Goal: Task Accomplishment & Management: Manage account settings

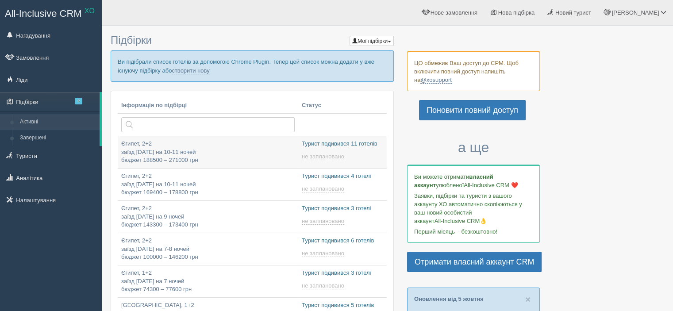
type input "2025-10-08 14:40"
click at [78, 98] on span "2" at bounding box center [79, 101] width 8 height 7
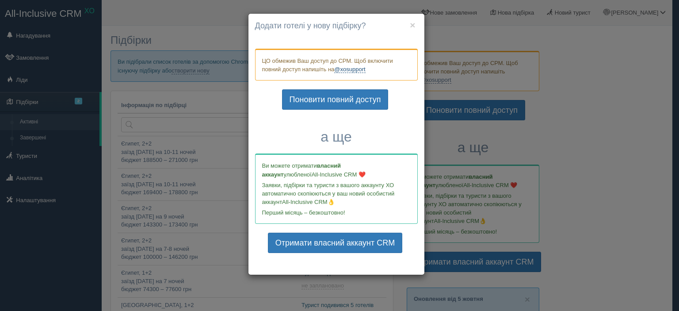
click at [356, 68] on link "@xosupport" at bounding box center [349, 69] width 31 height 7
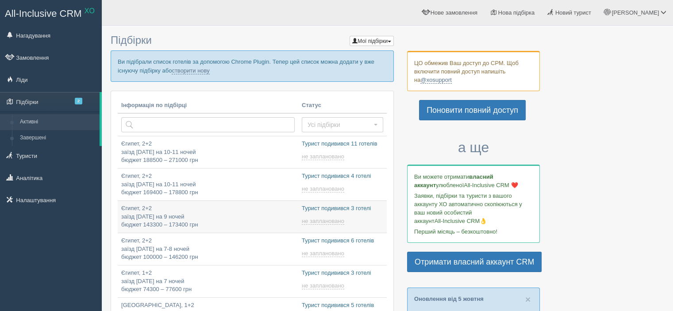
type input "2025-10-08 14:00"
type input "2025-10-08 13:25"
type input "2025-10-08 14:30"
type input "2025-10-08 14:25"
click at [662, 12] on span at bounding box center [663, 12] width 6 height 6
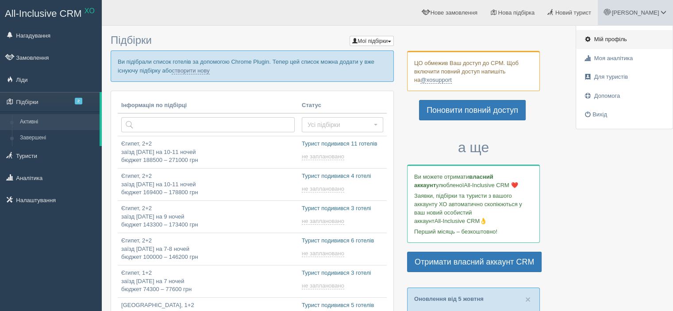
click at [607, 38] on span "Мій профіль" at bounding box center [610, 39] width 33 height 7
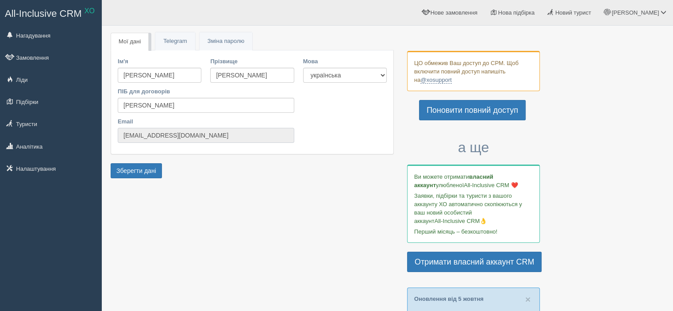
drag, startPoint x: 219, startPoint y: 133, endPoint x: 116, endPoint y: 137, distance: 103.6
click at [116, 137] on div "Ім'я Леся Прізвище Бережницька ПІБ для договорів Бережницька Леся Василівна Ema…" at bounding box center [205, 102] width 185 height 90
click at [23, 99] on link "Підбірки" at bounding box center [51, 101] width 102 height 19
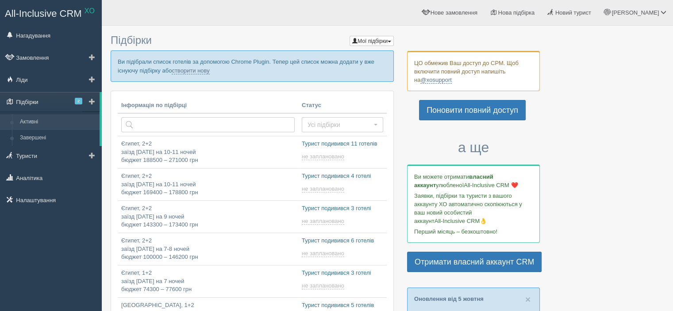
click at [77, 100] on span "2" at bounding box center [79, 101] width 8 height 7
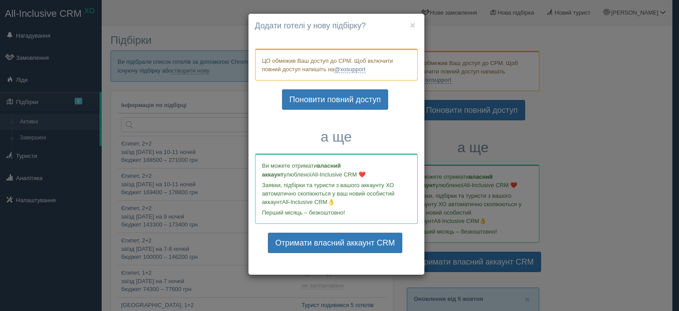
click at [576, 133] on div "× Почати нову підбірку? Додати готелі у нову підбірку? ЦО обмежив Ваш доступ до…" at bounding box center [339, 155] width 679 height 311
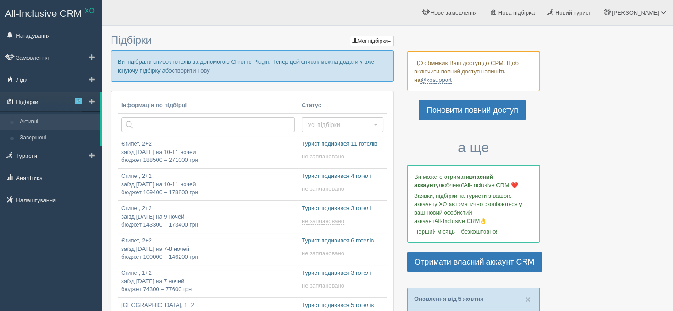
click at [77, 98] on span "2" at bounding box center [79, 101] width 8 height 7
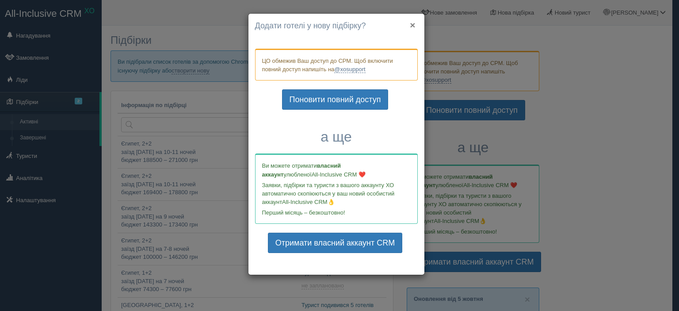
click at [412, 22] on button "×" at bounding box center [412, 24] width 5 height 9
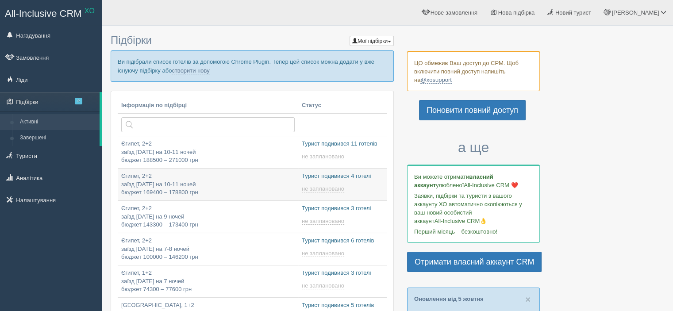
type input "[DATE] 14:20"
type input "[DATE] 14:40"
click at [78, 99] on span "2" at bounding box center [79, 101] width 8 height 7
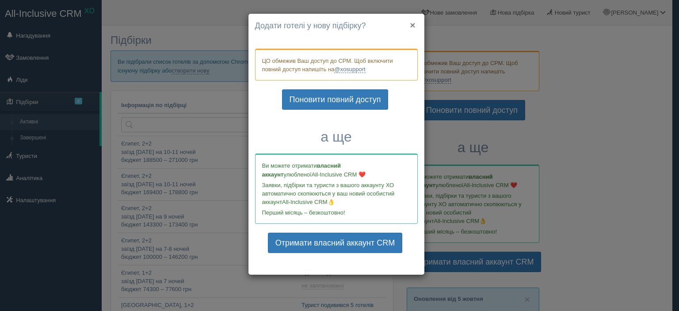
click at [412, 23] on button "×" at bounding box center [412, 24] width 5 height 9
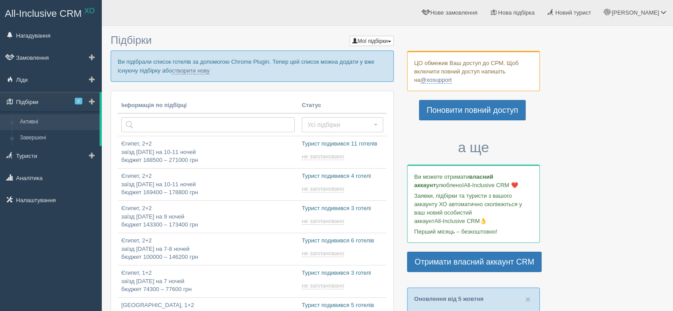
click at [80, 98] on span "2" at bounding box center [79, 101] width 8 height 7
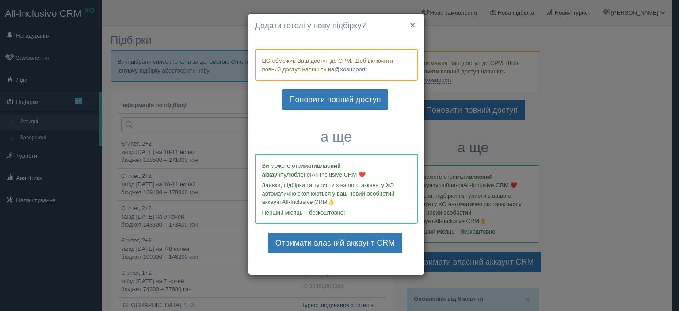
click at [413, 23] on button "×" at bounding box center [412, 24] width 5 height 9
